Goal: Submit feedback/report problem

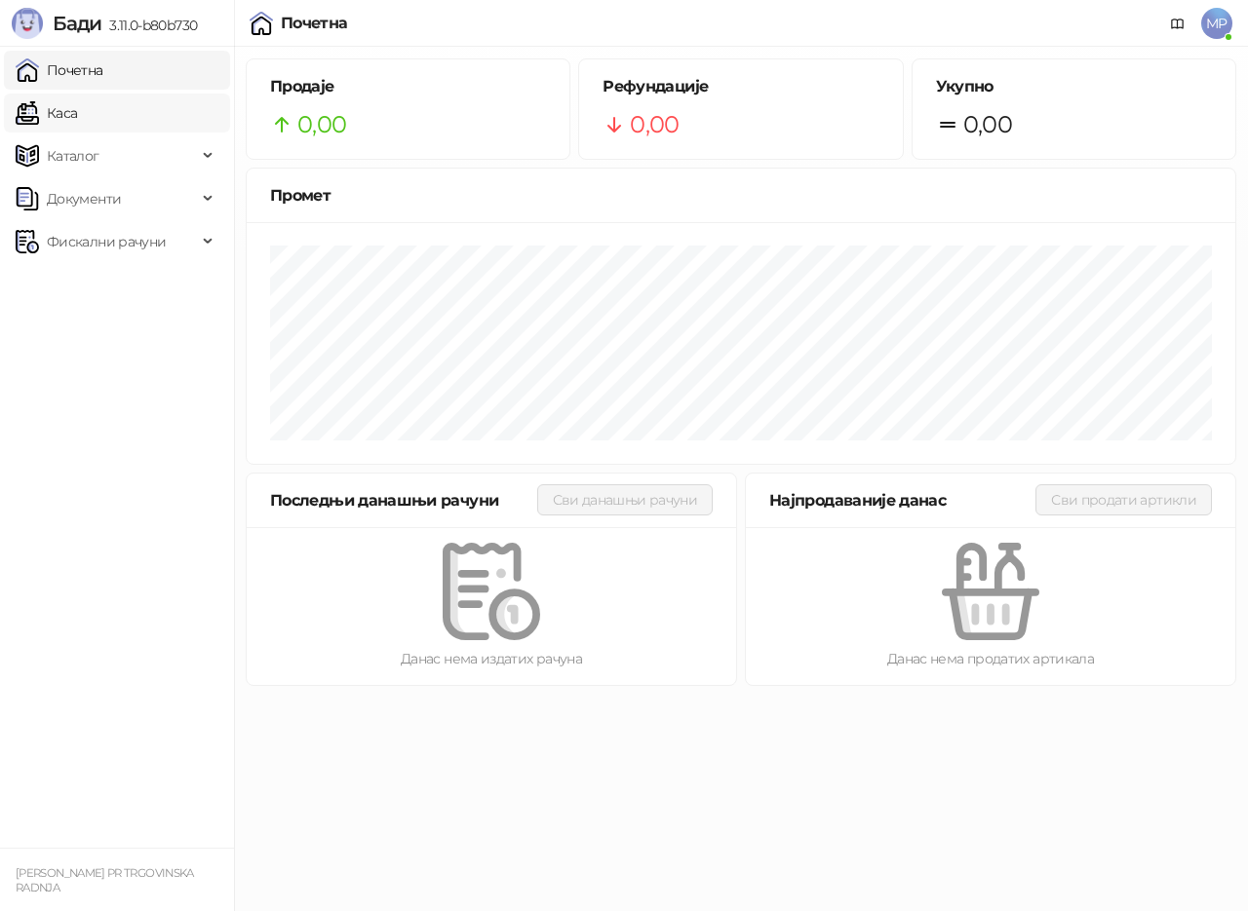
click at [63, 110] on link "Каса" at bounding box center [46, 113] width 61 height 39
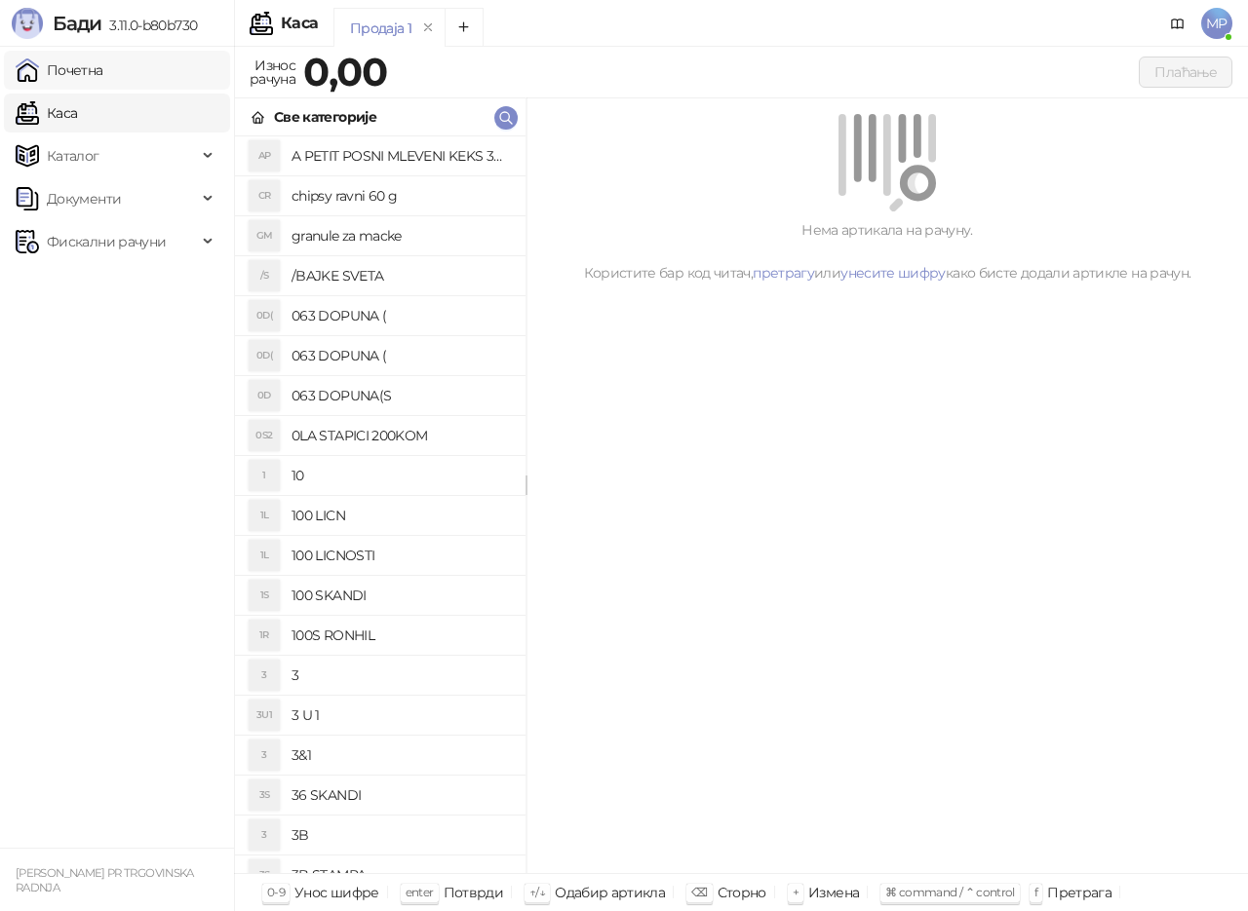
click at [61, 66] on link "Почетна" at bounding box center [60, 70] width 88 height 39
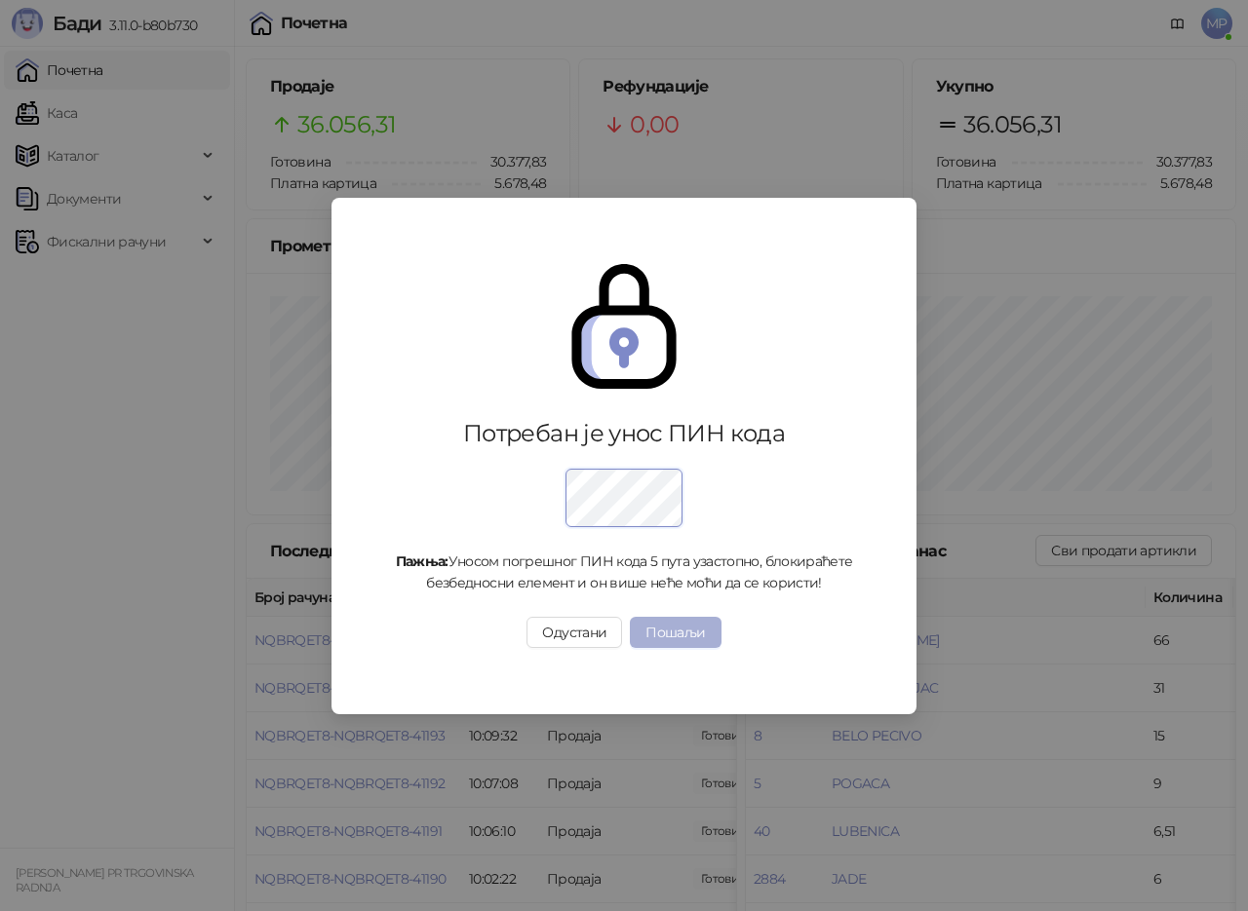
click at [700, 633] on button "Пошаљи" at bounding box center [675, 632] width 91 height 31
click at [687, 632] on button "Пошаљи" at bounding box center [675, 632] width 91 height 31
